Goal: Task Accomplishment & Management: Manage account settings

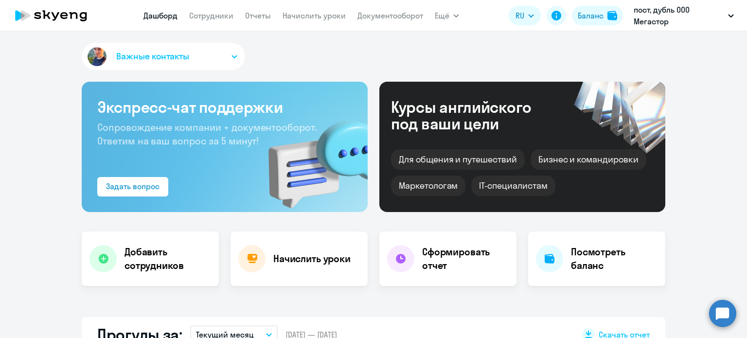
select select "30"
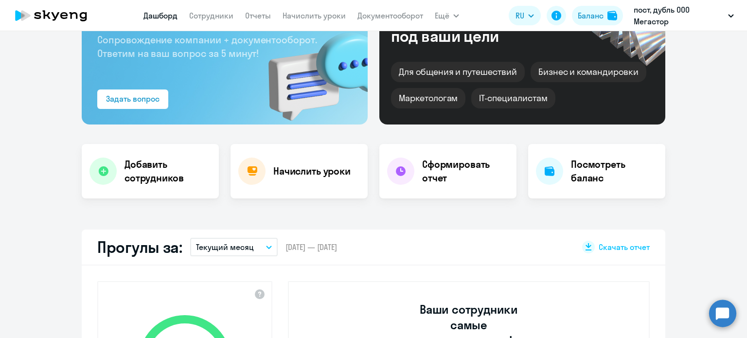
scroll to position [97, 0]
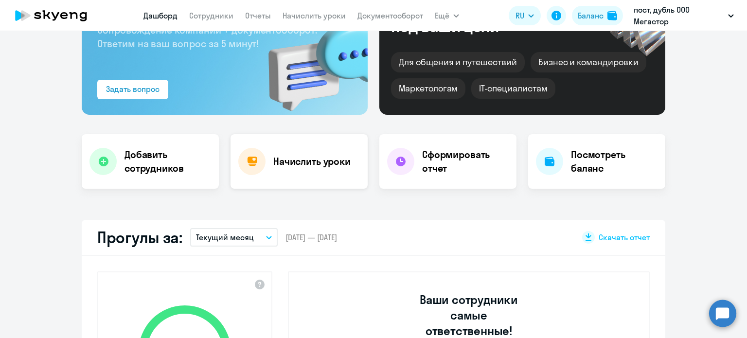
click at [300, 169] on div "Начислить уроки" at bounding box center [299, 161] width 137 height 54
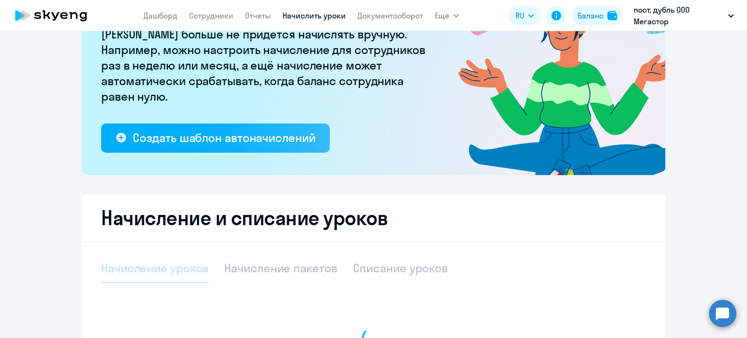
select select "10"
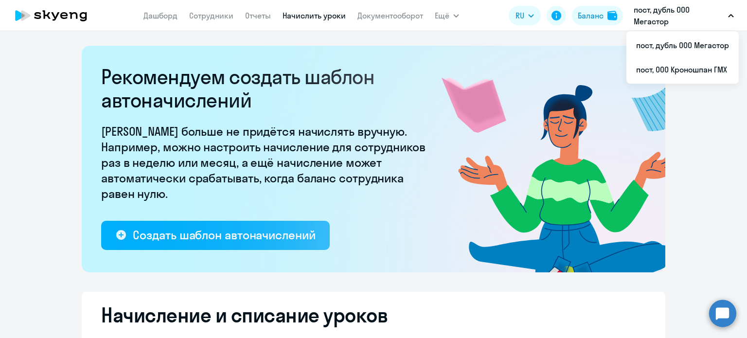
click at [662, 23] on p "пост, дубль ООО Мегастор" at bounding box center [679, 15] width 90 height 23
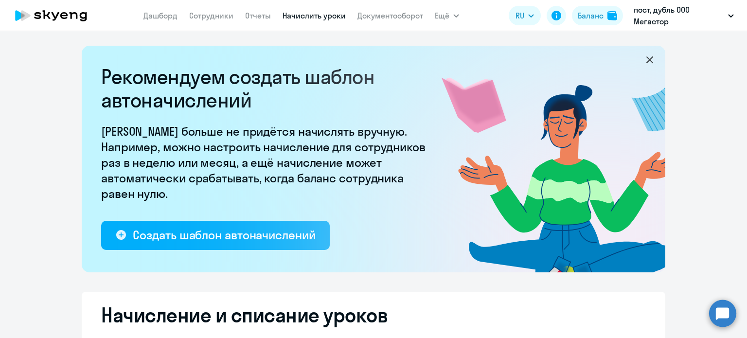
click at [666, 21] on p "пост, дубль ООО Мегастор" at bounding box center [679, 15] width 90 height 23
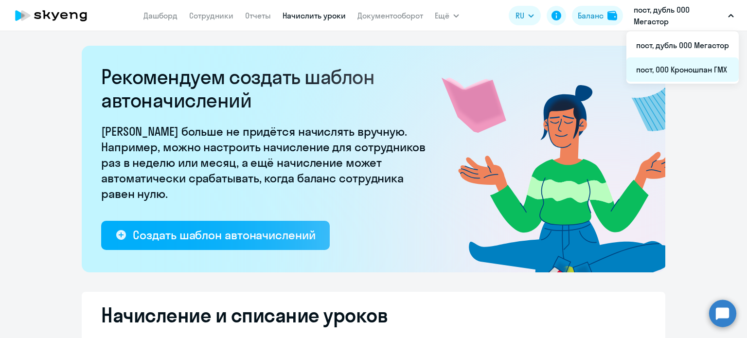
click at [684, 69] on li "пост, ООО Кроношпан ГМХ" at bounding box center [683, 69] width 112 height 24
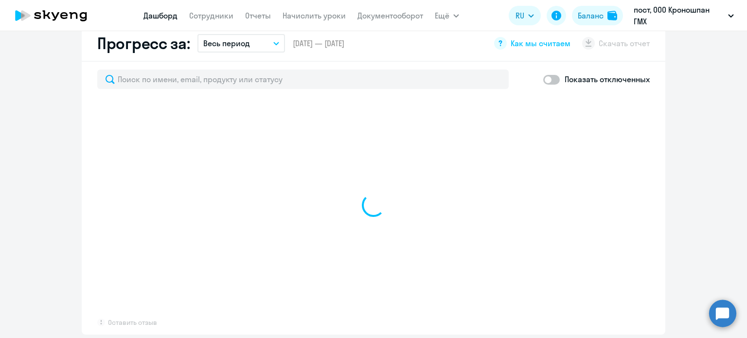
scroll to position [584, 0]
select select "30"
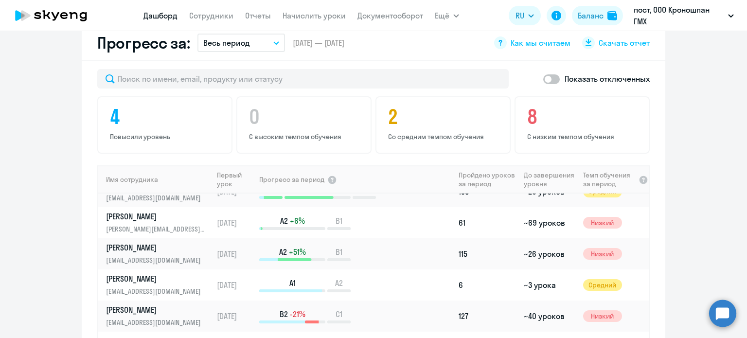
scroll to position [97, 0]
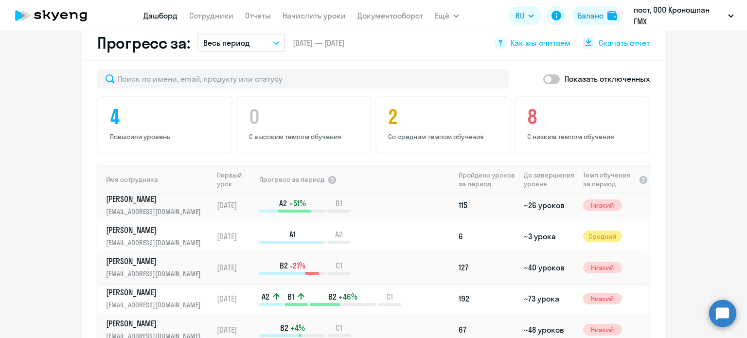
click at [183, 269] on p "[EMAIL_ADDRESS][DOMAIN_NAME]" at bounding box center [156, 274] width 100 height 11
click at [159, 269] on p "[EMAIL_ADDRESS][DOMAIN_NAME]" at bounding box center [156, 274] width 100 height 11
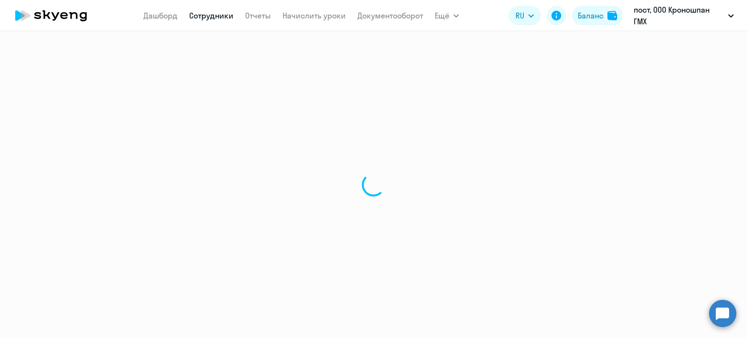
select select "english"
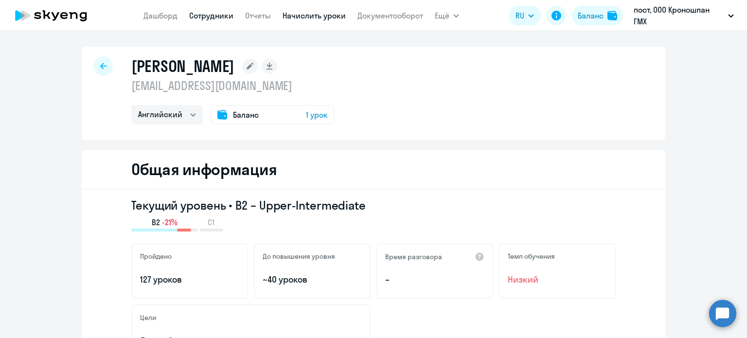
click at [317, 18] on link "Начислить уроки" at bounding box center [314, 16] width 63 height 10
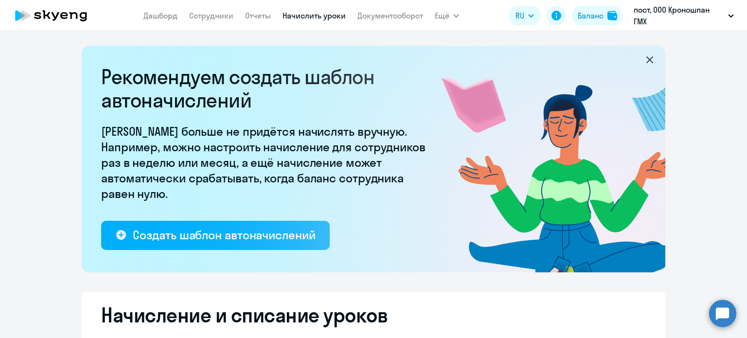
scroll to position [237, 0]
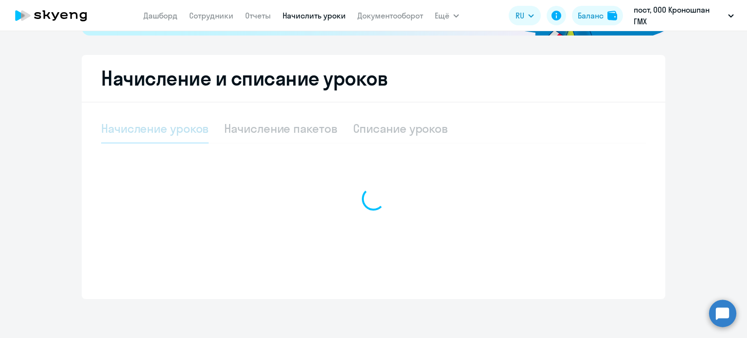
select select "10"
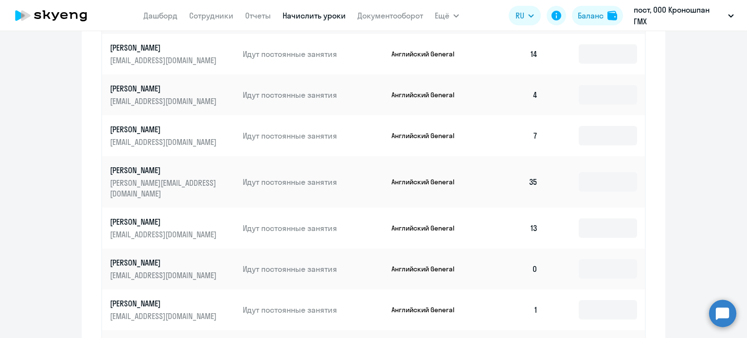
scroll to position [529, 0]
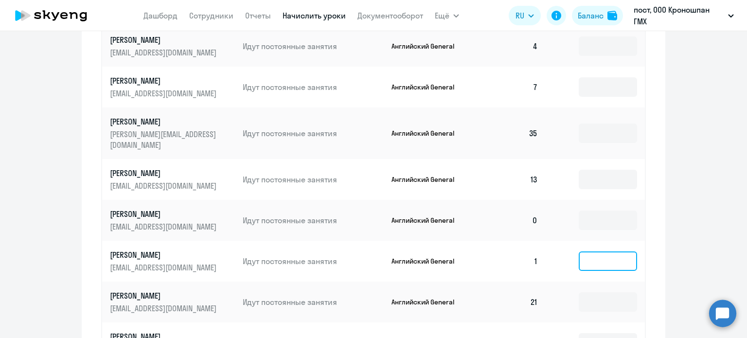
click at [604, 253] on input at bounding box center [608, 261] width 58 height 19
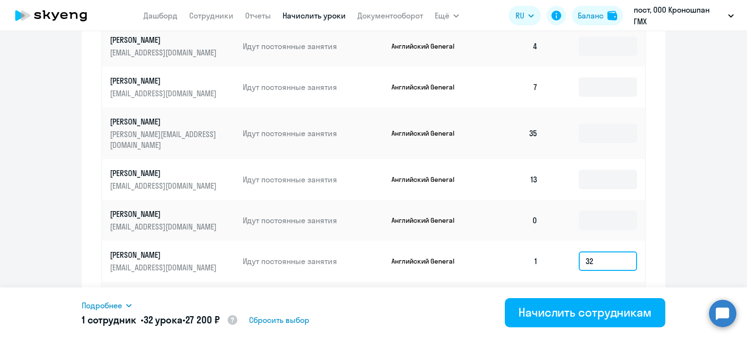
type input "32"
click at [514, 254] on td "1" at bounding box center [512, 261] width 68 height 41
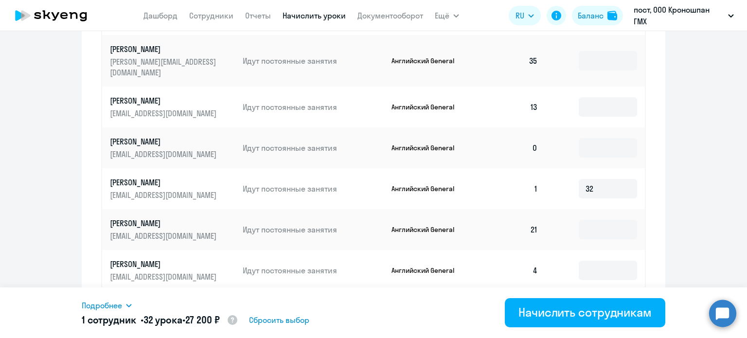
scroll to position [626, 0]
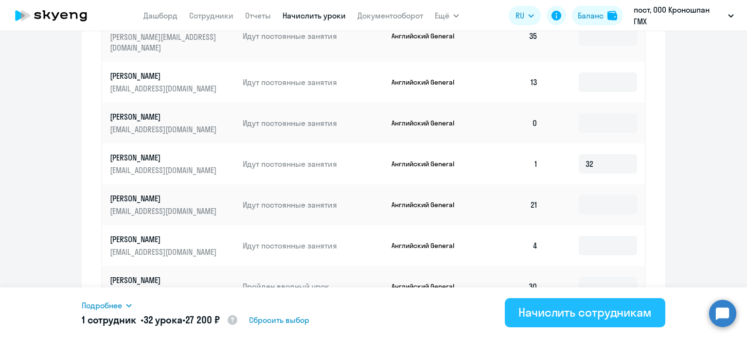
click at [592, 319] on div "Начислить сотрудникам" at bounding box center [585, 313] width 133 height 16
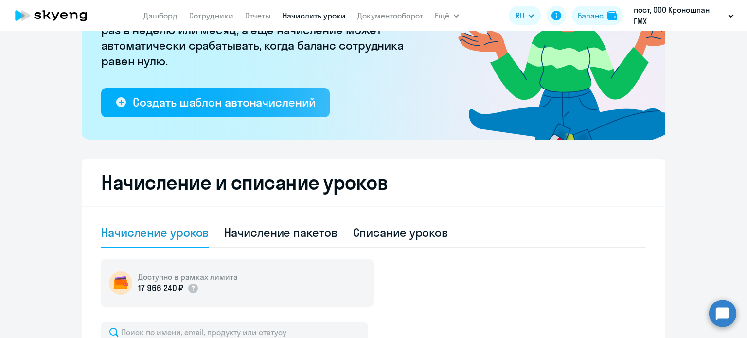
scroll to position [0, 0]
